Goal: Task Accomplishment & Management: Manage account settings

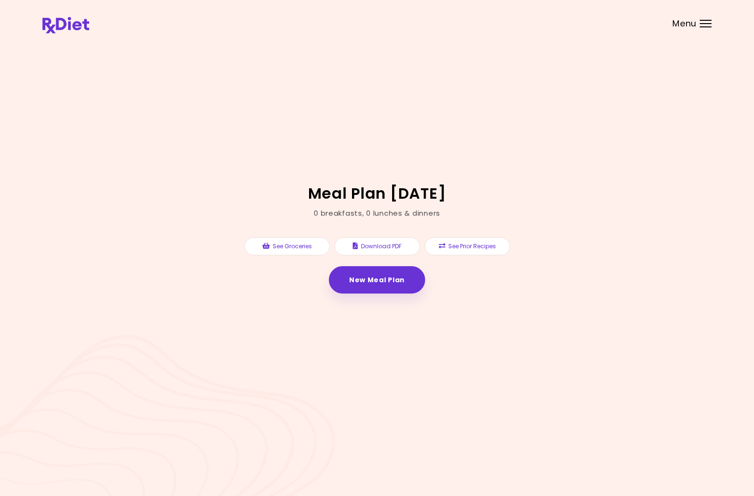
click at [689, 23] on span "Menu" at bounding box center [685, 23] width 24 height 8
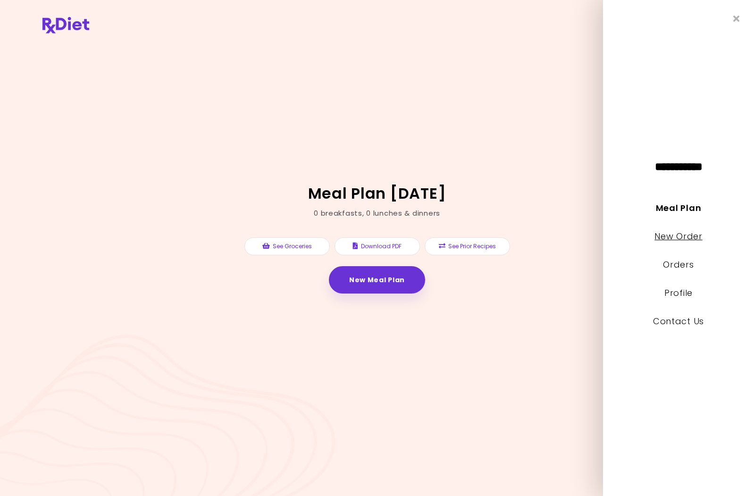
click at [666, 235] on link "New Order" at bounding box center [679, 236] width 48 height 12
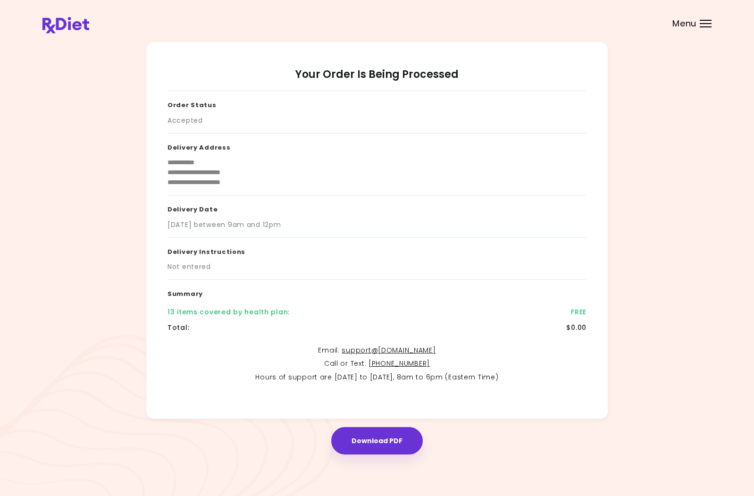
click at [702, 20] on div at bounding box center [706, 20] width 12 height 1
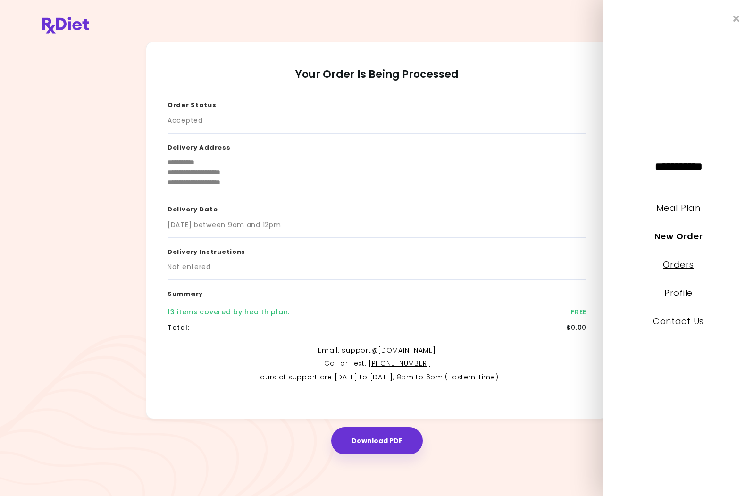
click at [670, 266] on link "Orders" at bounding box center [678, 265] width 31 height 12
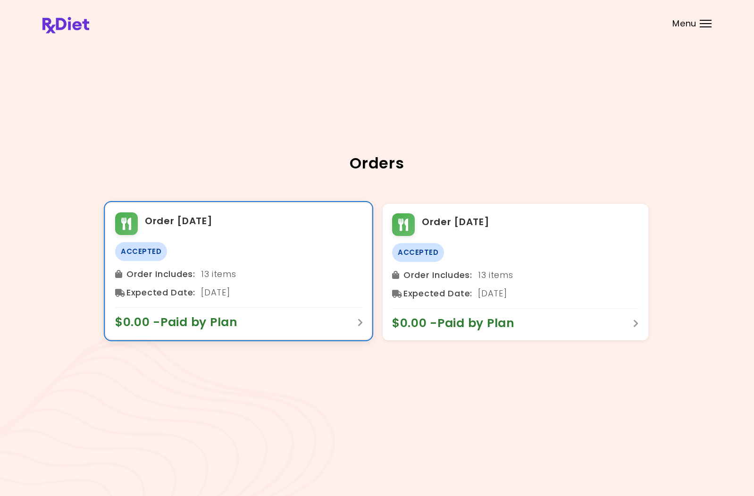
click at [213, 236] on div "Order [DATE] Accepted Order Includes : 13 items Expected Date : [DATE] $0.00 - …" at bounding box center [239, 271] width 266 height 136
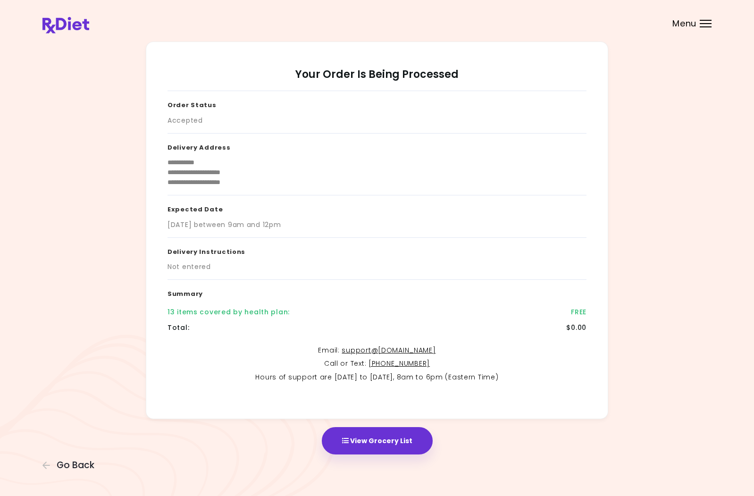
click at [698, 19] on header at bounding box center [377, 19] width 754 height 38
click at [703, 21] on div "Menu" at bounding box center [706, 24] width 12 height 8
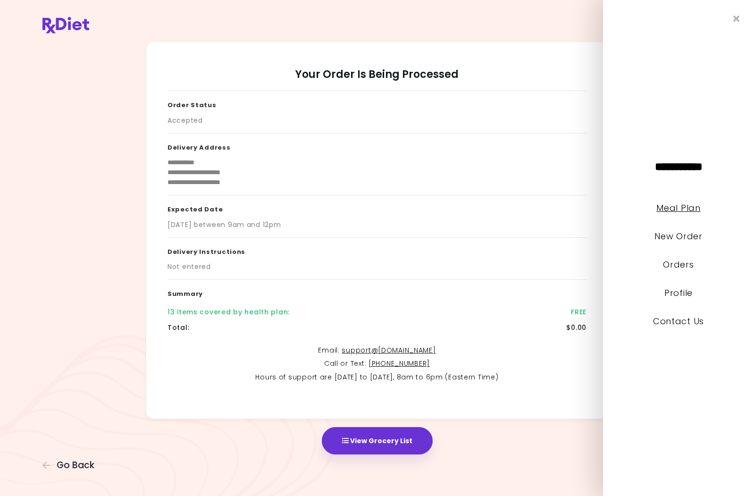
click at [674, 210] on link "Meal Plan" at bounding box center [679, 208] width 44 height 12
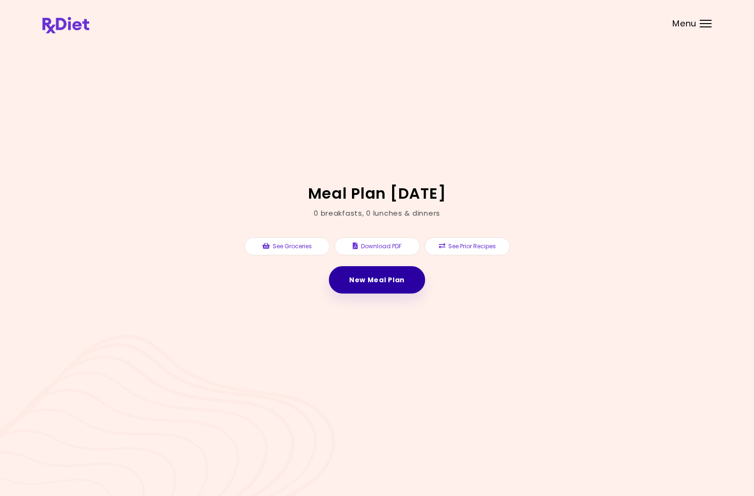
click at [381, 283] on link "New Meal Plan" at bounding box center [377, 279] width 96 height 27
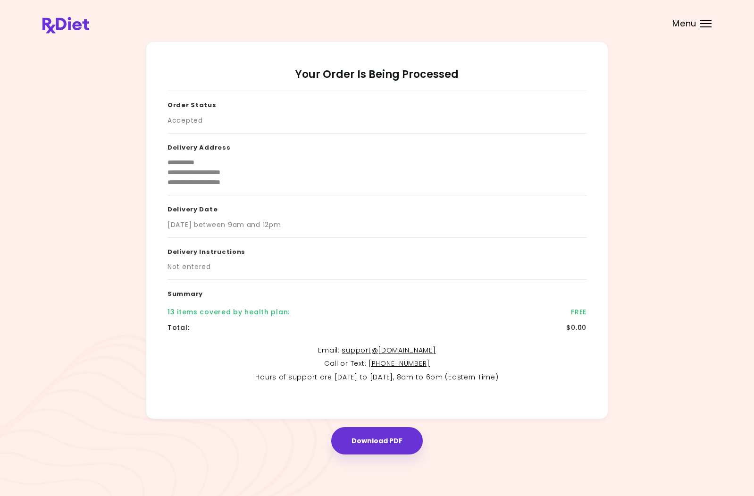
click at [694, 15] on header at bounding box center [377, 19] width 754 height 38
click at [703, 26] on div at bounding box center [706, 26] width 12 height 1
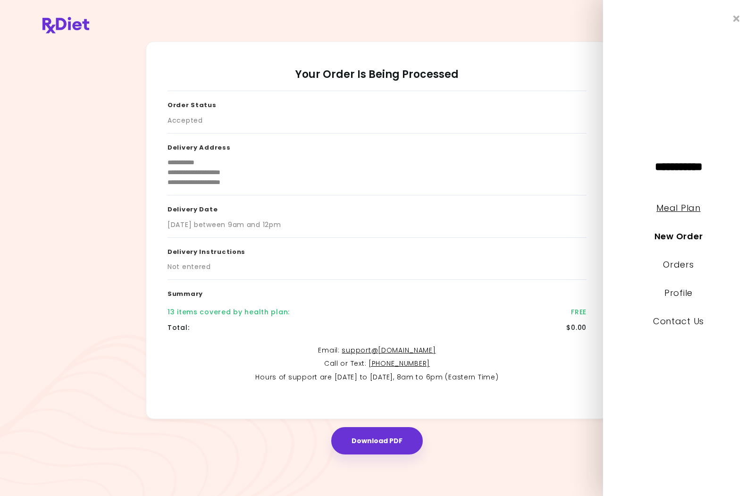
click at [685, 210] on link "Meal Plan" at bounding box center [679, 208] width 44 height 12
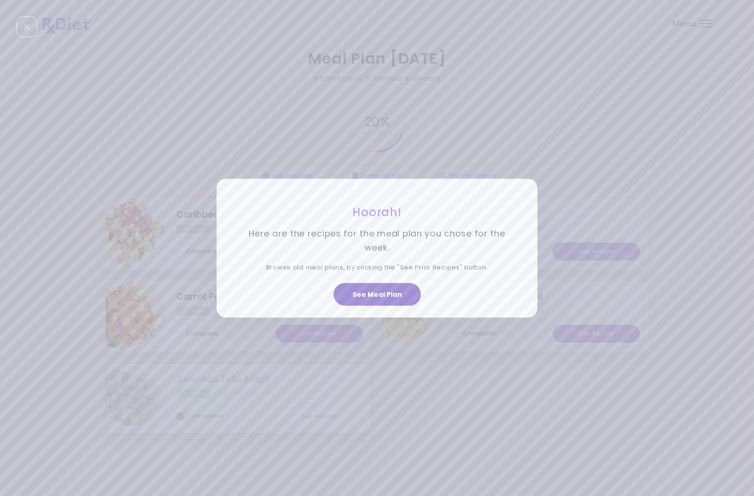
click at [374, 293] on button "See Meal Plan" at bounding box center [377, 294] width 87 height 23
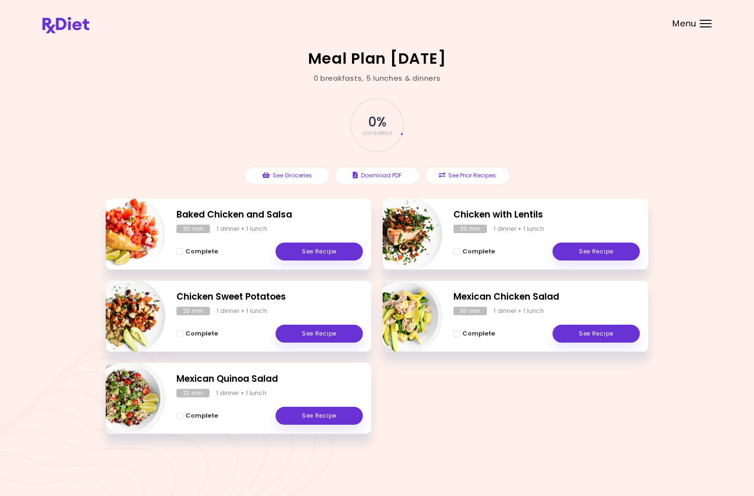
click at [700, 25] on div "Menu" at bounding box center [706, 24] width 12 height 8
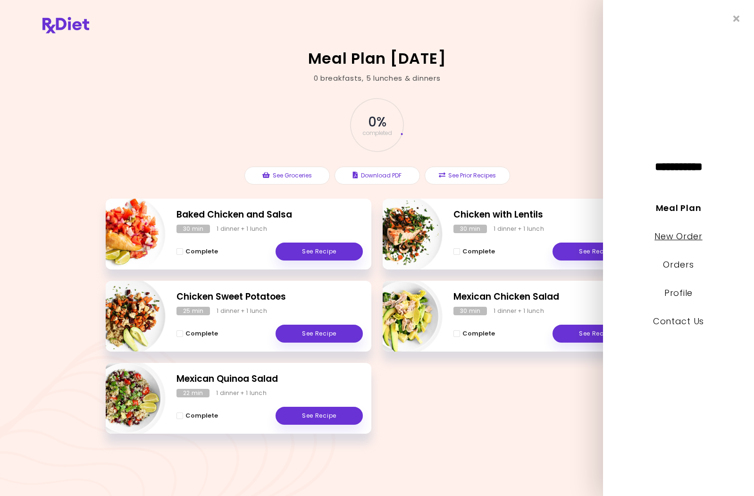
click at [675, 238] on link "New Order" at bounding box center [679, 236] width 48 height 12
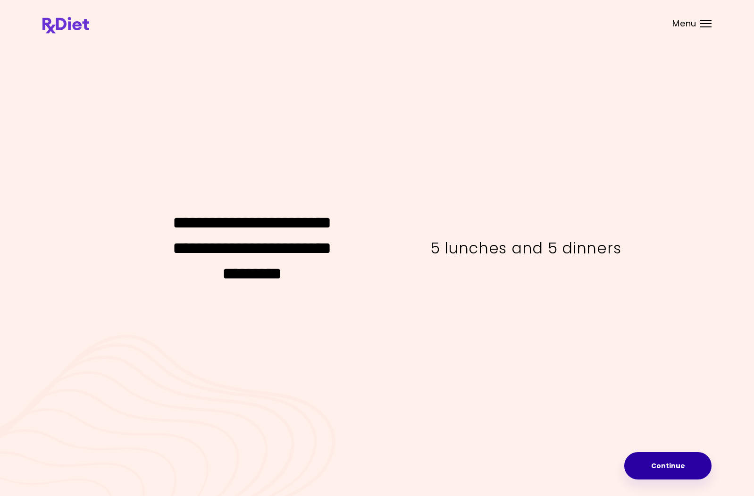
click at [666, 459] on button "Continue" at bounding box center [667, 465] width 87 height 27
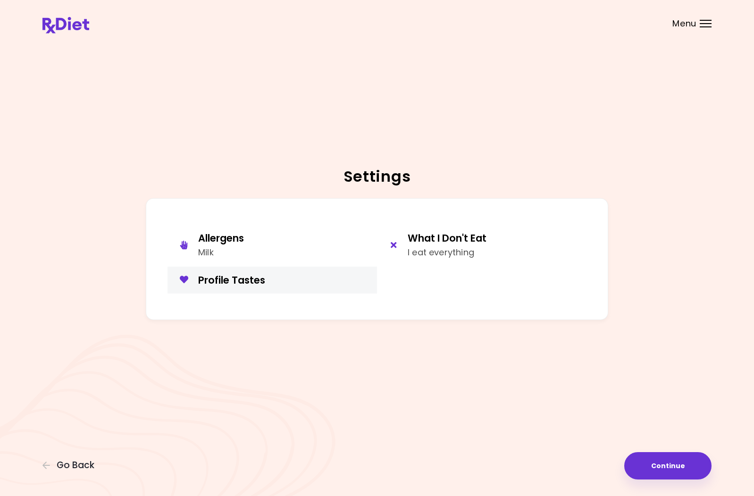
click at [208, 278] on div "Profile Tastes" at bounding box center [284, 280] width 172 height 13
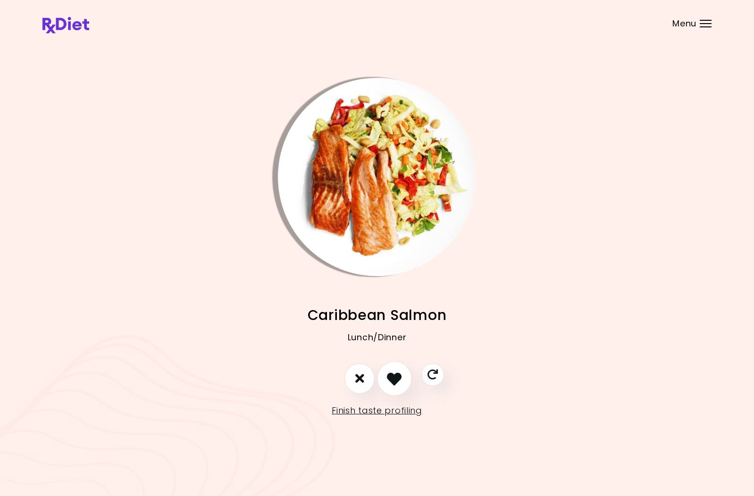
click at [396, 380] on icon "I like this recipe" at bounding box center [394, 378] width 15 height 15
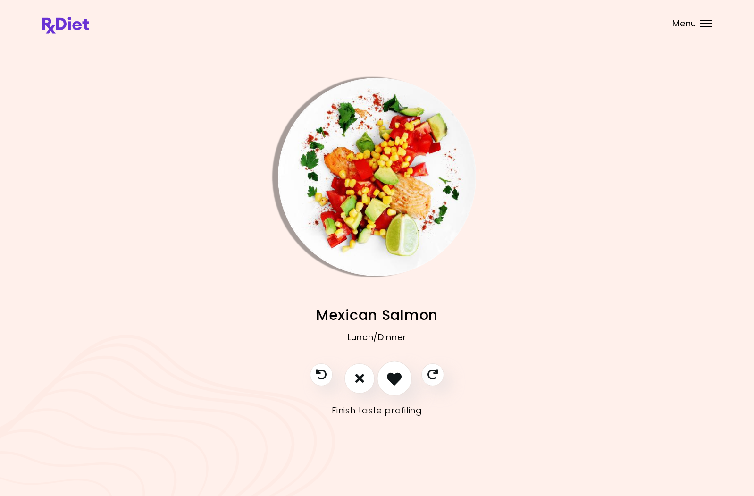
click at [396, 380] on icon "I like this recipe" at bounding box center [394, 378] width 15 height 15
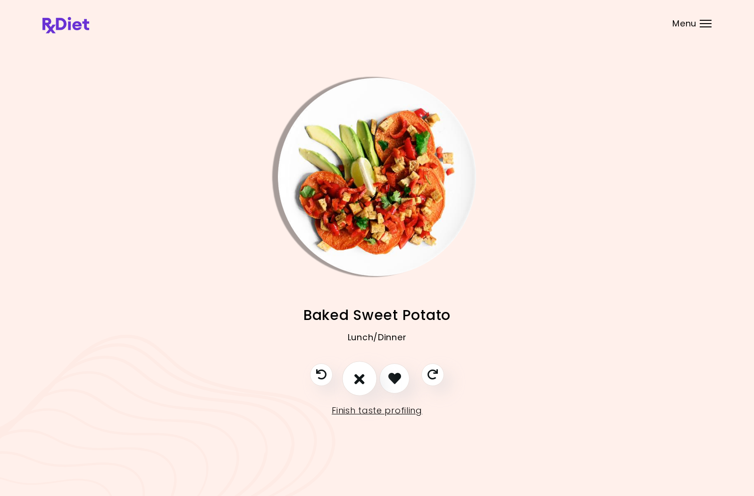
click at [358, 383] on icon "I don't like this recipe" at bounding box center [359, 378] width 10 height 15
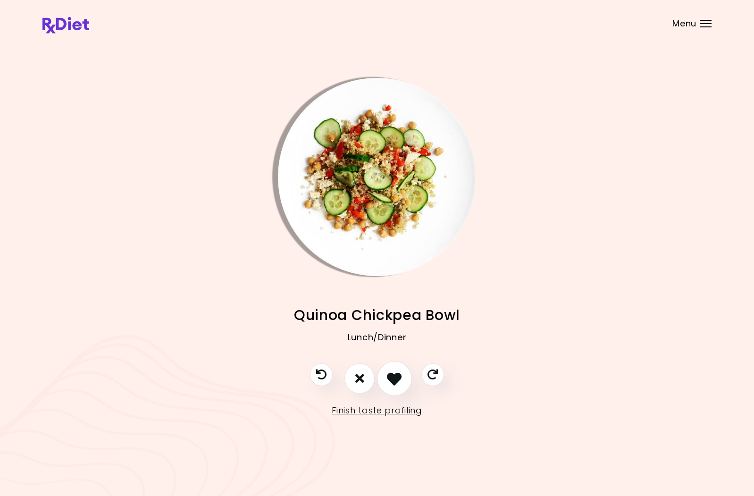
click at [393, 380] on icon "I like this recipe" at bounding box center [394, 378] width 15 height 15
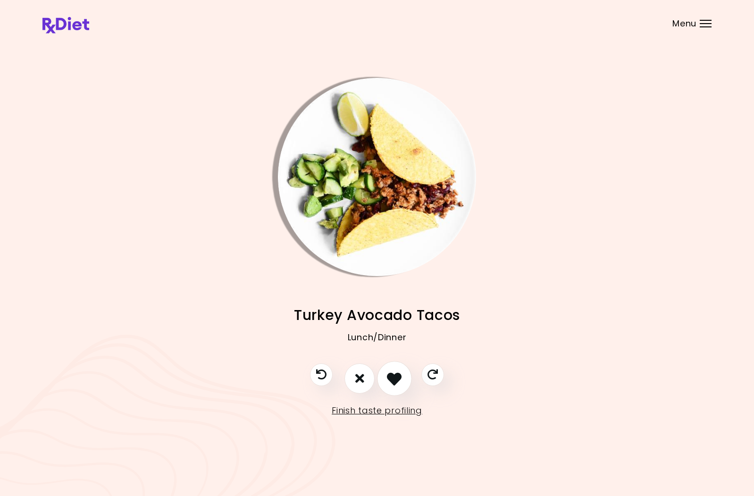
click at [393, 380] on icon "I like this recipe" at bounding box center [394, 378] width 15 height 15
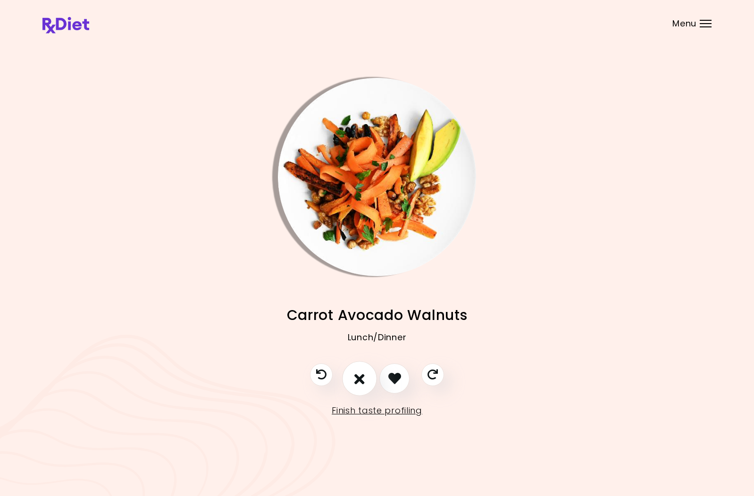
click at [365, 377] on button "I don't like this recipe" at bounding box center [359, 378] width 35 height 35
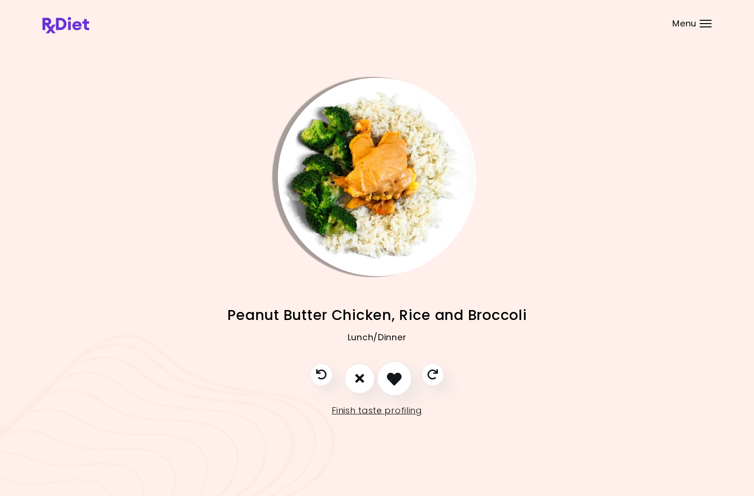
click at [394, 378] on icon "I like this recipe" at bounding box center [394, 378] width 15 height 15
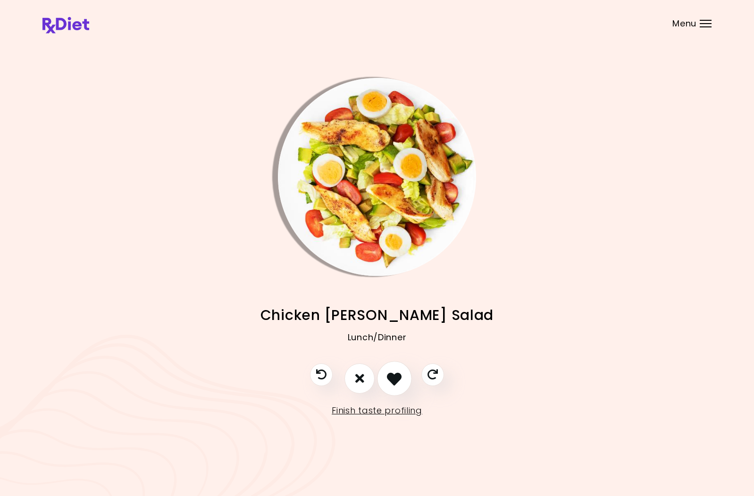
click at [394, 378] on icon "I like this recipe" at bounding box center [394, 378] width 15 height 15
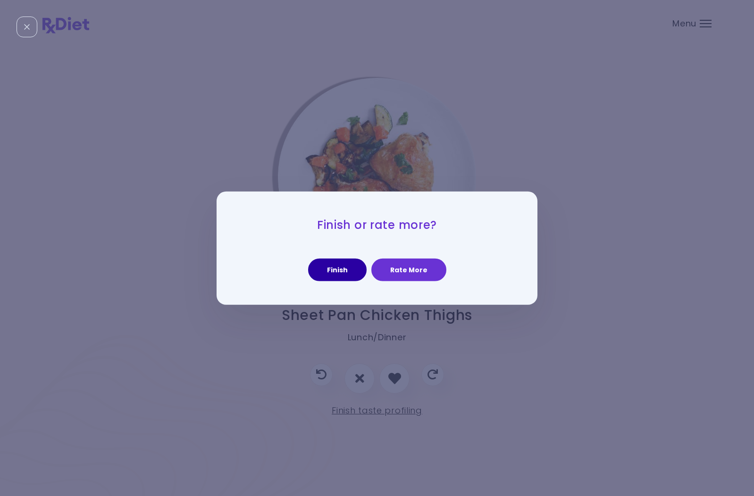
click at [346, 267] on button "Finish" at bounding box center [337, 270] width 59 height 23
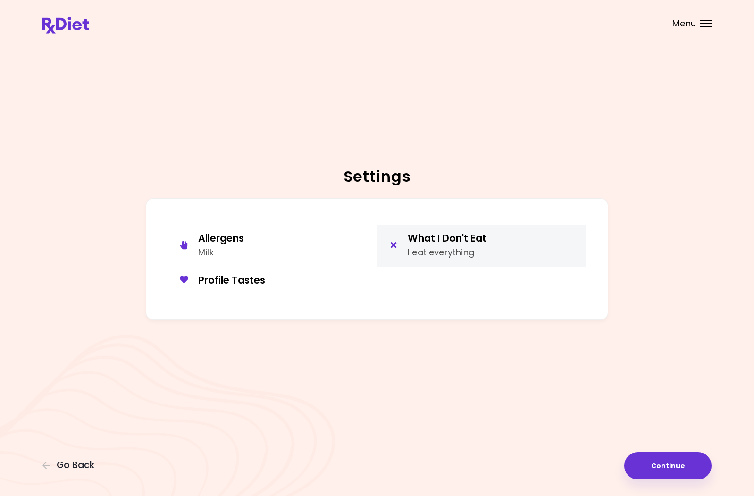
click at [449, 251] on div "I eat everything" at bounding box center [447, 253] width 79 height 14
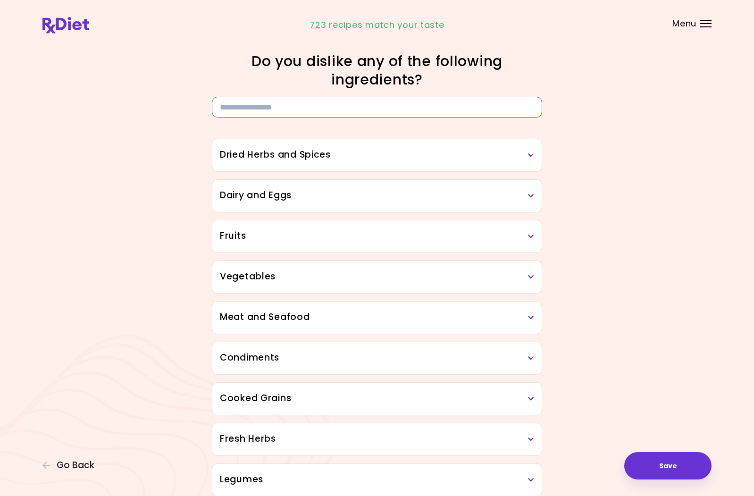
click at [320, 107] on input at bounding box center [377, 107] width 330 height 21
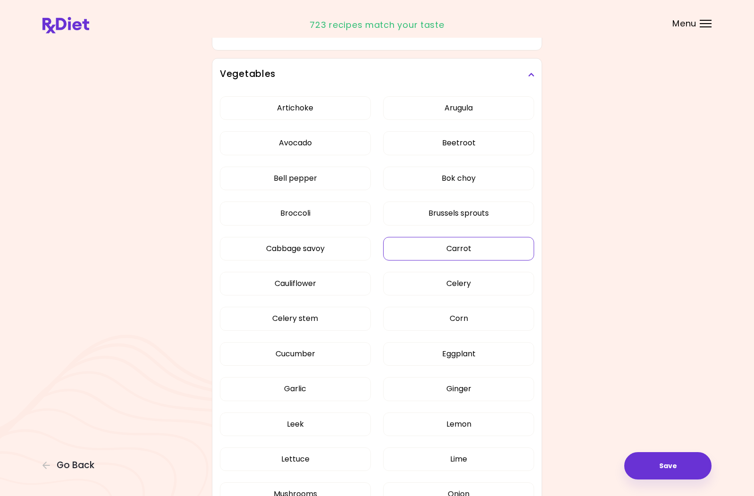
scroll to position [203, 0]
type input "****"
click at [465, 252] on button "Carrot" at bounding box center [458, 248] width 151 height 24
click at [661, 463] on button "Save" at bounding box center [667, 465] width 87 height 27
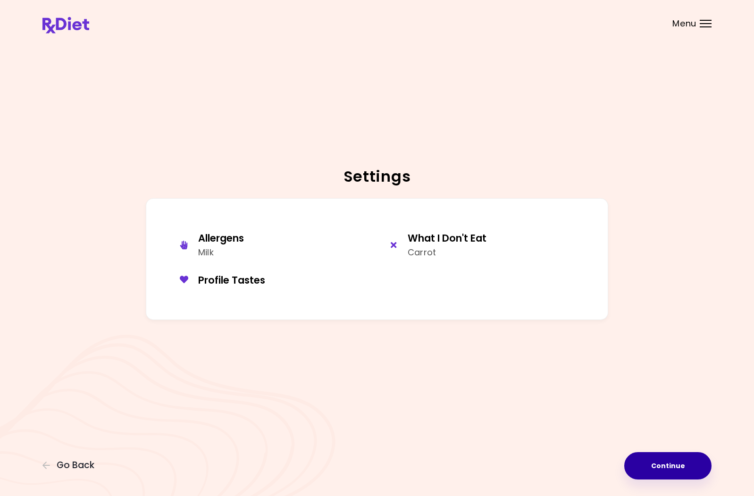
click at [670, 466] on button "Continue" at bounding box center [667, 465] width 87 height 27
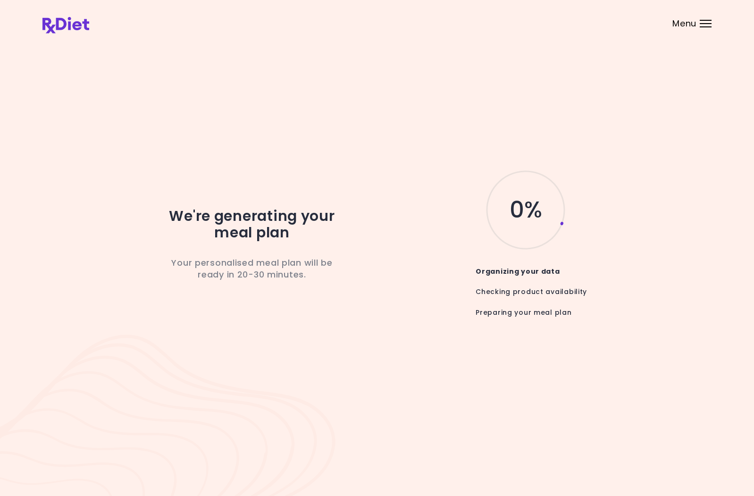
click at [705, 25] on div "Menu" at bounding box center [706, 24] width 12 height 8
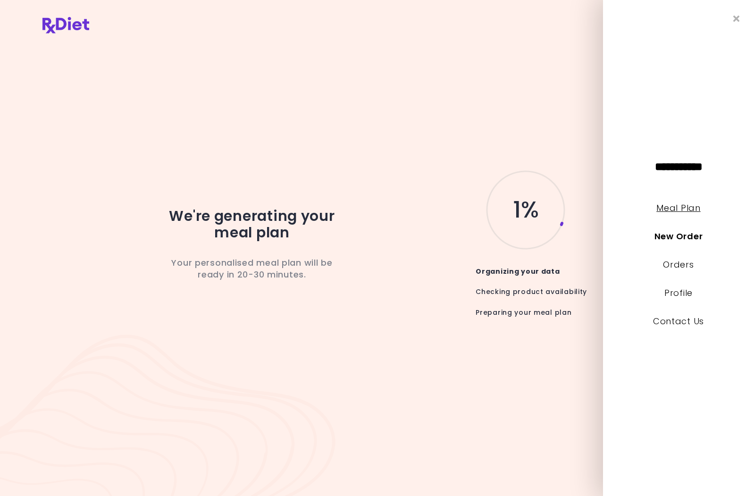
click at [677, 209] on link "Meal Plan" at bounding box center [679, 208] width 44 height 12
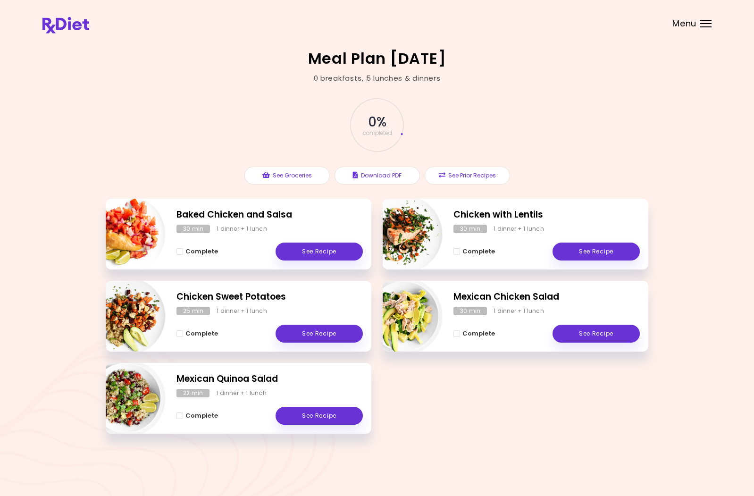
click at [126, 319] on img "Info - Chicken Sweet Potatoes" at bounding box center [126, 316] width 78 height 78
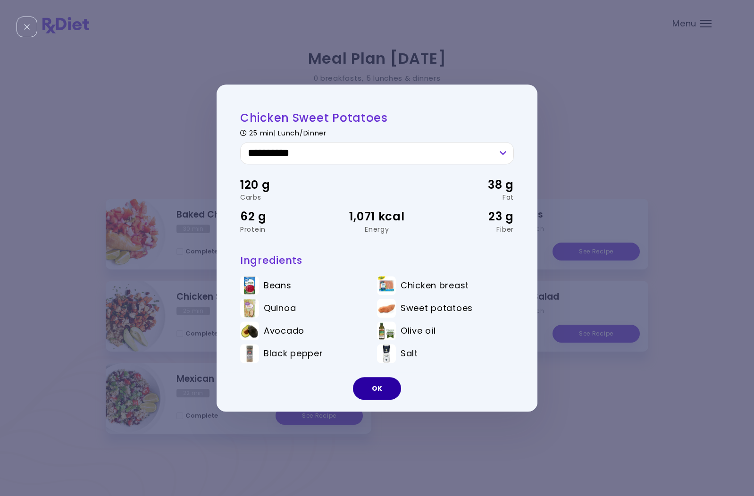
click at [387, 390] on button "OK" at bounding box center [377, 388] width 48 height 23
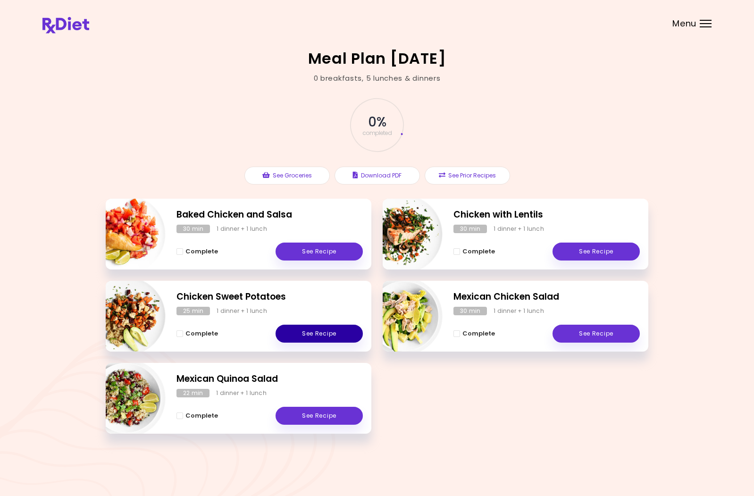
click at [288, 328] on link "See Recipe" at bounding box center [319, 334] width 87 height 18
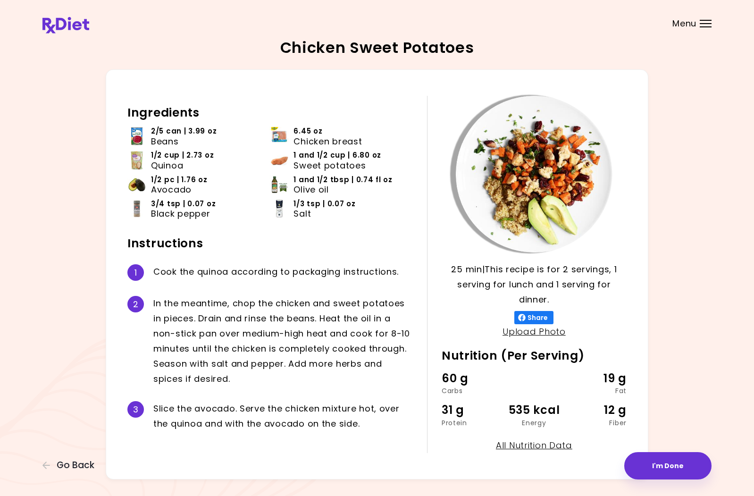
scroll to position [24, 0]
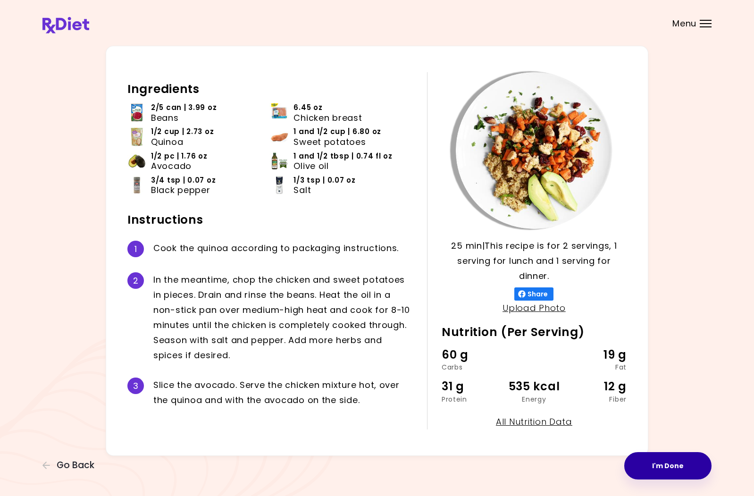
click at [665, 458] on button "I'm Done" at bounding box center [667, 465] width 87 height 27
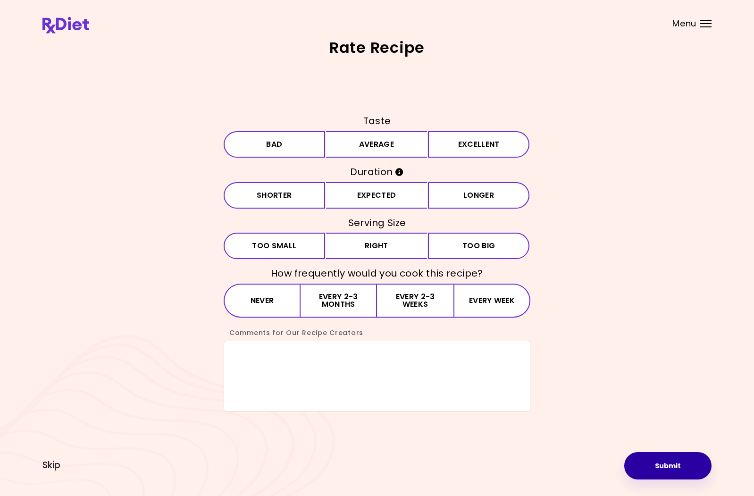
click at [671, 467] on button "Submit" at bounding box center [667, 465] width 87 height 27
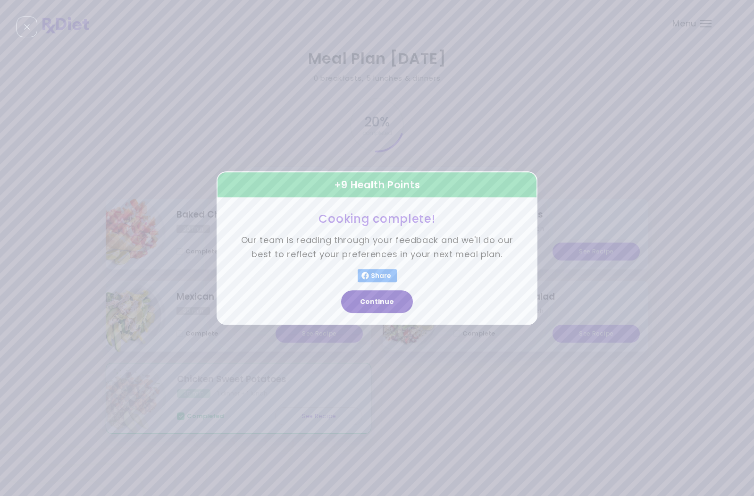
click at [395, 298] on button "Continue" at bounding box center [377, 301] width 72 height 23
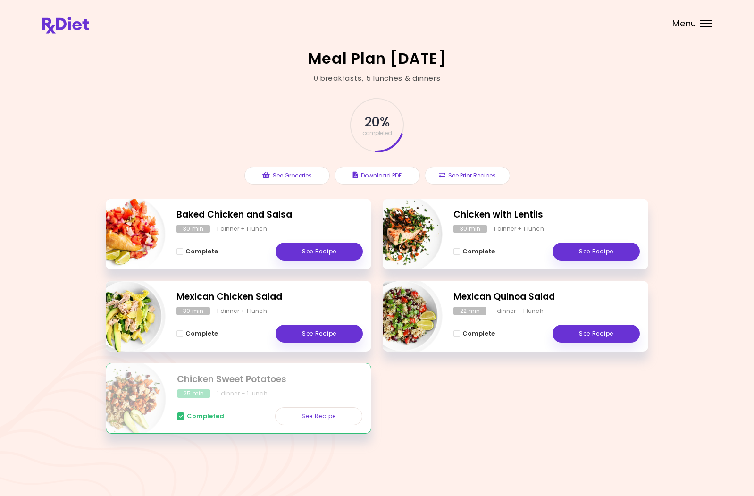
click at [705, 25] on div "Menu" at bounding box center [706, 24] width 12 height 8
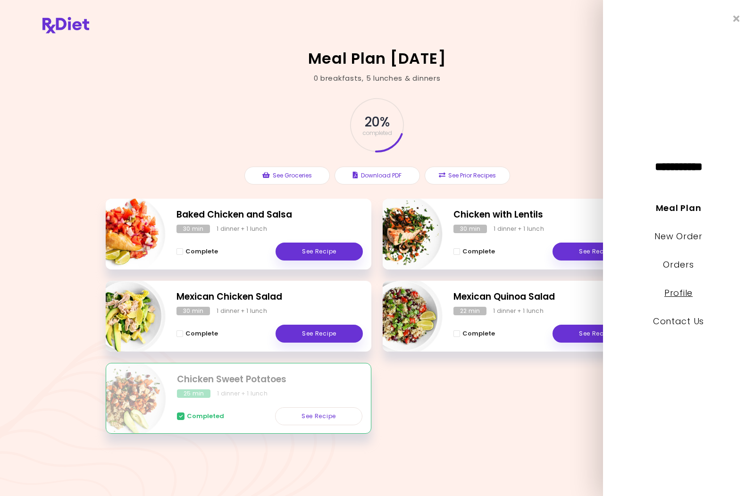
click at [676, 293] on link "Profile" at bounding box center [679, 293] width 28 height 12
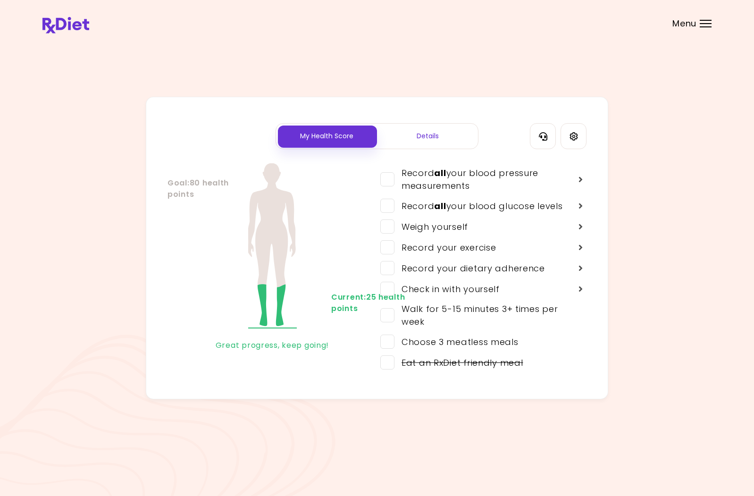
click at [423, 136] on div "Details" at bounding box center [427, 136] width 101 height 25
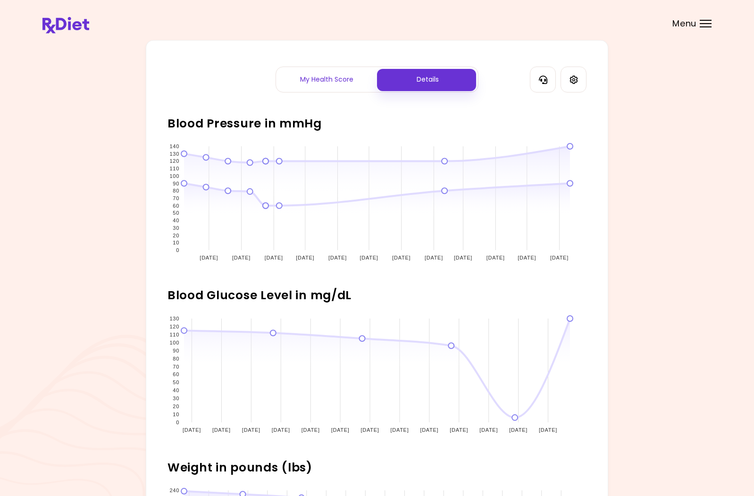
click at [331, 81] on div "My Health Score" at bounding box center [326, 79] width 101 height 25
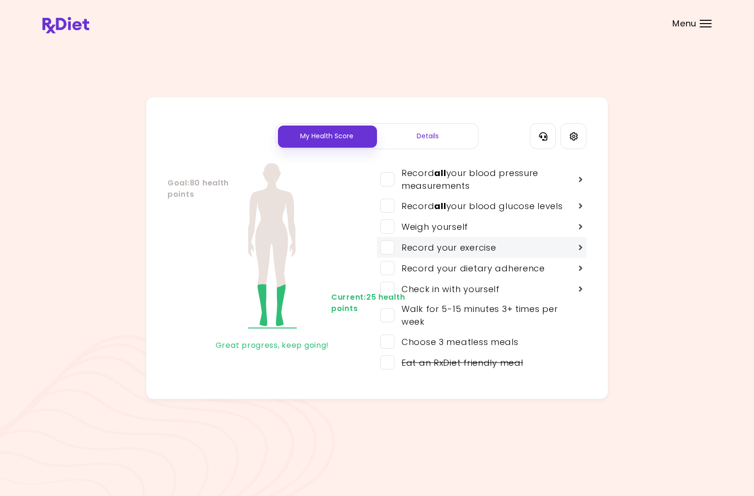
click at [412, 247] on div "Record your exercise" at bounding box center [445, 247] width 101 height 13
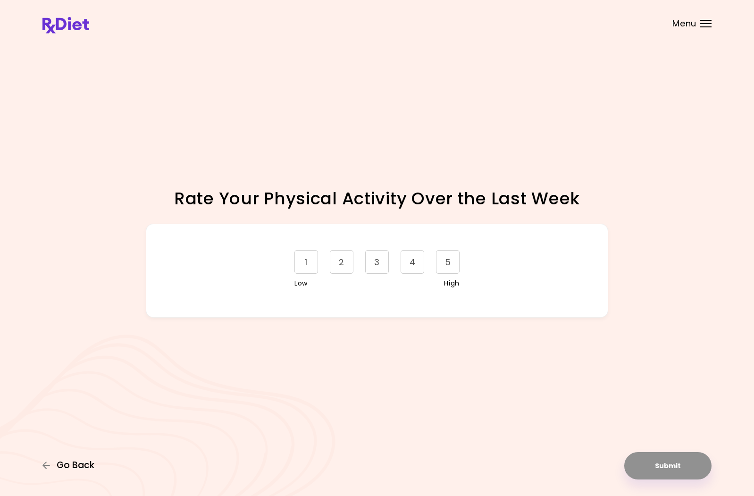
click at [63, 460] on span "Go Back" at bounding box center [76, 465] width 38 height 10
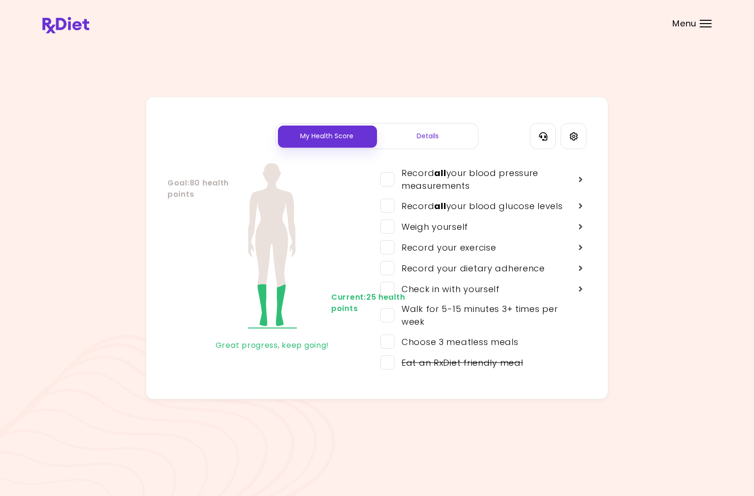
click at [704, 23] on div at bounding box center [706, 23] width 12 height 1
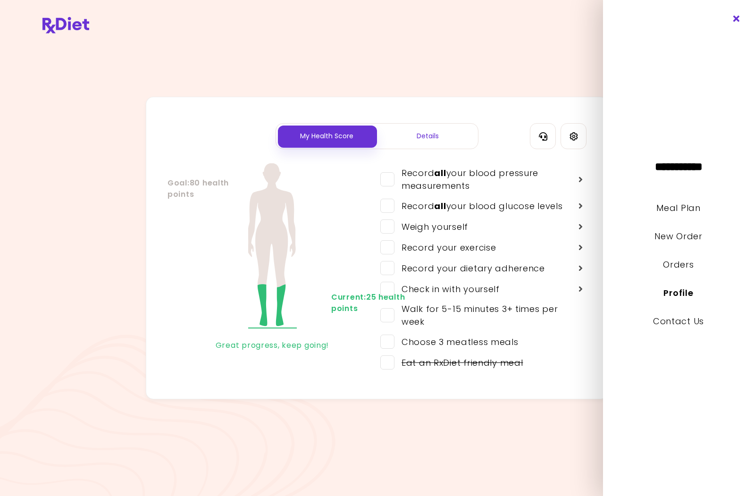
click at [737, 20] on icon "Close" at bounding box center [736, 19] width 9 height 7
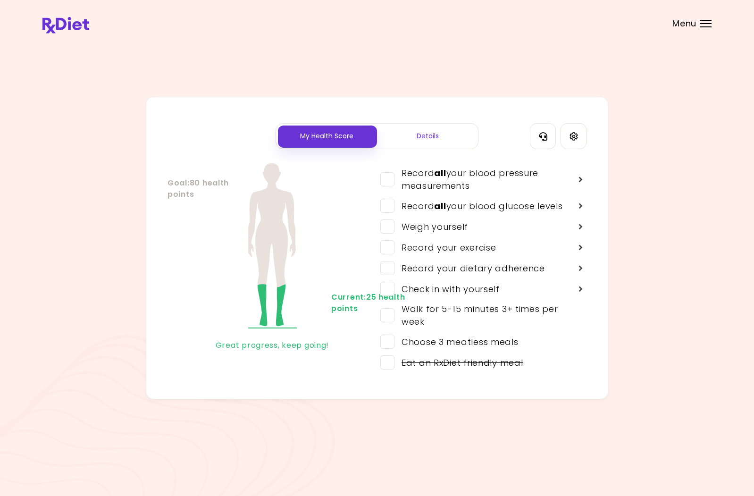
click at [452, 66] on div "My Health Score Details Goal : 80 health points Current : 25 health points Grea…" at bounding box center [376, 248] width 669 height 416
click at [702, 24] on div at bounding box center [706, 23] width 12 height 1
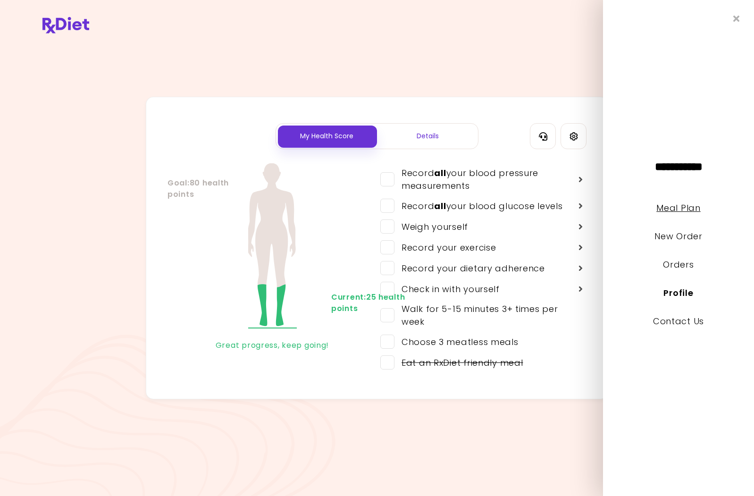
click at [679, 209] on link "Meal Plan" at bounding box center [679, 208] width 44 height 12
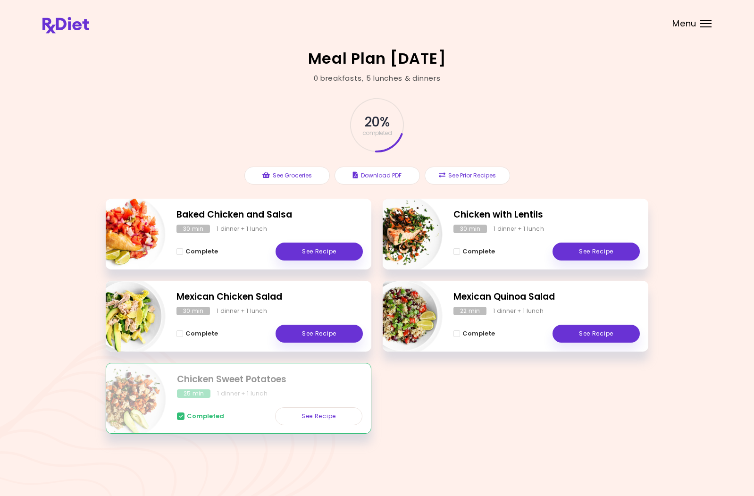
click at [706, 22] on div "Menu" at bounding box center [706, 24] width 12 height 8
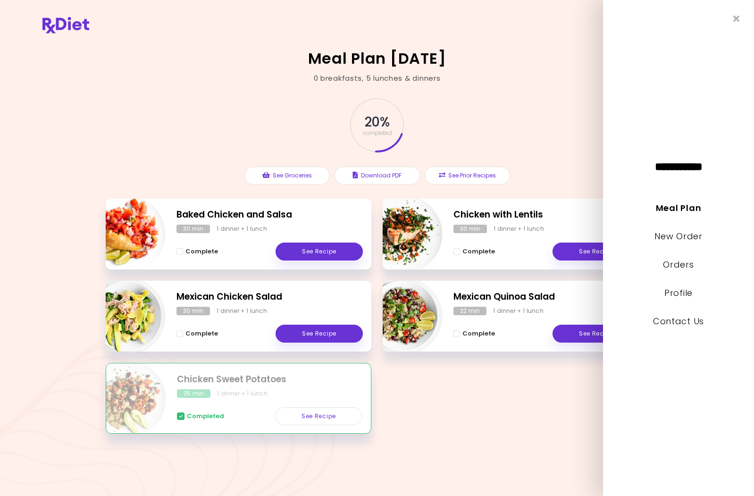
click at [550, 67] on div "Meal Plan [DATE] 0 breakfasts , 5 lunches & dinners 20 % completed See Grocerie…" at bounding box center [377, 248] width 754 height 496
